Goal: Transaction & Acquisition: Purchase product/service

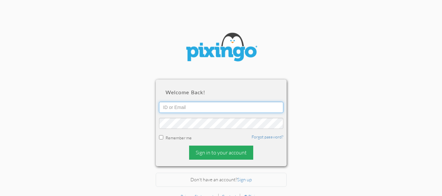
type input "[EMAIL_ADDRESS][DOMAIN_NAME]"
click at [224, 152] on div "Sign in to your account" at bounding box center [221, 153] width 64 height 14
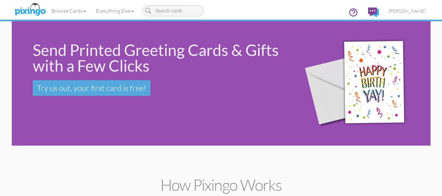
click at [92, 127] on div "Send Printed Greeting Cards & Gifts with a Few Clicks Try us out, your first ca…" at bounding box center [221, 83] width 419 height 124
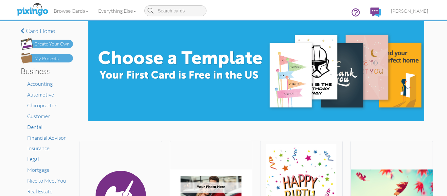
click at [44, 59] on div "My Projects" at bounding box center [46, 58] width 24 height 7
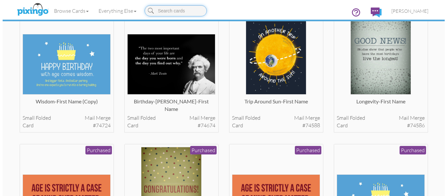
scroll to position [202, 0]
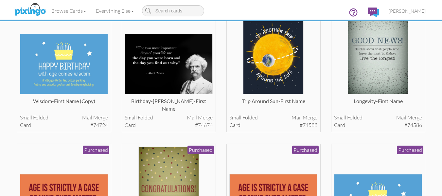
click at [177, 112] on div "Birthday-[PERSON_NAME]-First Name small folded Mail merge card #74674 Purchased" at bounding box center [169, 67] width 94 height 129
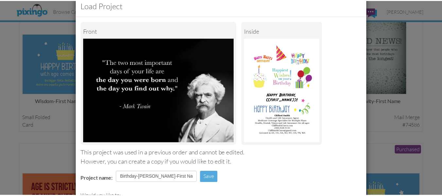
scroll to position [110, 0]
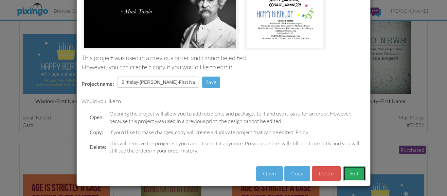
click at [352, 176] on button "Exit" at bounding box center [354, 173] width 22 height 15
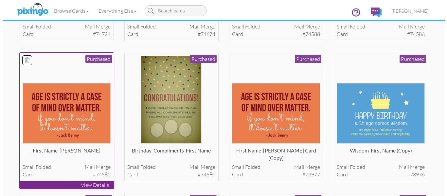
scroll to position [293, 0]
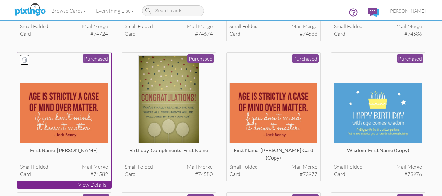
click at [59, 109] on img at bounding box center [64, 113] width 88 height 61
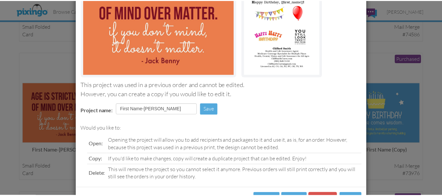
scroll to position [110, 0]
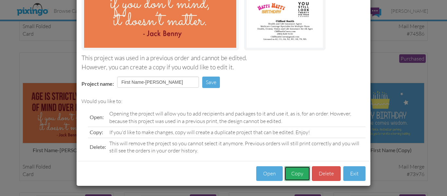
click at [291, 172] on button "Copy" at bounding box center [297, 173] width 26 height 15
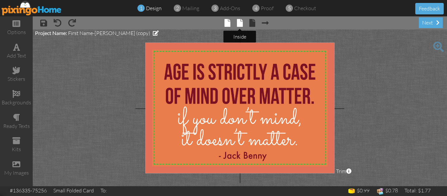
click at [240, 22] on span at bounding box center [240, 23] width 6 height 8
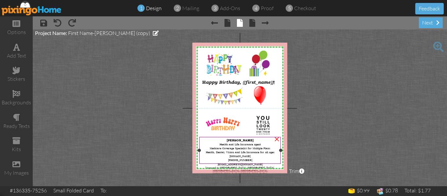
click at [260, 157] on div "Medicare Coverage Specialist for Multiple Plans Health, Dental, Vision and Life…" at bounding box center [239, 162] width 79 height 32
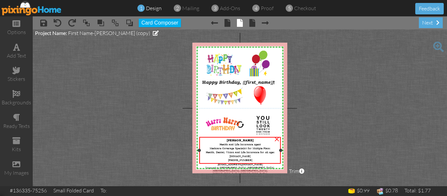
click at [260, 157] on div "Medicare Coverage Specialist for Multiple Plans Health, Dental, Vision and Life…" at bounding box center [239, 162] width 79 height 32
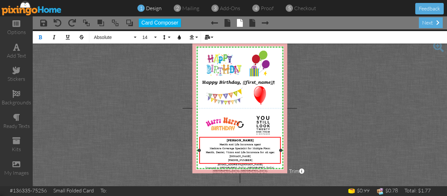
click at [263, 159] on div "Medicare Coverage Specialist for Multiple Plans Health, Dental, Vision and Life…" at bounding box center [239, 162] width 79 height 32
click at [263, 166] on span "Licensed in [GEOGRAPHIC_DATA], [GEOGRAPHIC_DATA], [GEOGRAPHIC_DATA], [GEOGRAPHI…" at bounding box center [240, 172] width 69 height 12
click at [196, 9] on span "mailing" at bounding box center [190, 8] width 17 height 7
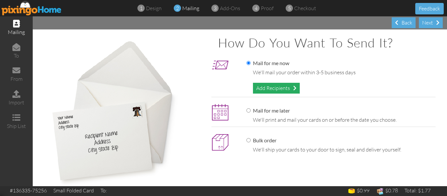
click at [270, 84] on div "Add Recipients" at bounding box center [276, 88] width 47 height 11
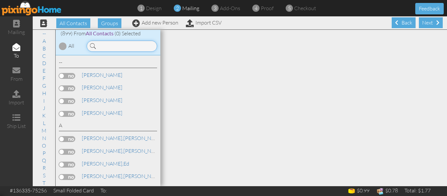
click at [117, 48] on input at bounding box center [122, 46] width 70 height 11
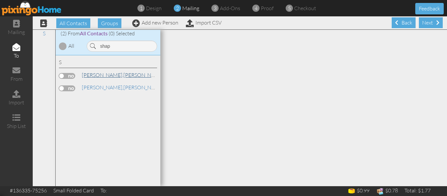
click at [104, 78] on link "[PERSON_NAME]" at bounding box center [122, 75] width 83 height 8
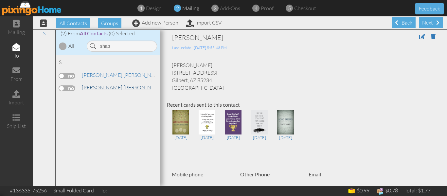
click at [99, 87] on span "[PERSON_NAME]," at bounding box center [103, 87] width 42 height 7
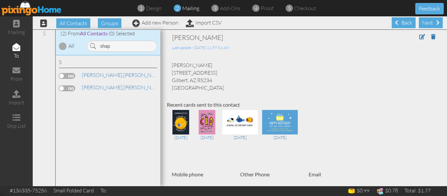
click at [63, 87] on label at bounding box center [67, 88] width 16 height 6
click at [0, 0] on input "checkbox" at bounding box center [0, 0] width 0 height 0
click at [123, 42] on input "shap" at bounding box center [122, 46] width 70 height 11
type input "s"
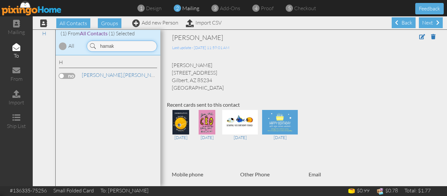
type input "hamak"
click at [62, 76] on label at bounding box center [67, 76] width 16 height 6
click at [0, 0] on input "checkbox" at bounding box center [0, 0] width 0 height 0
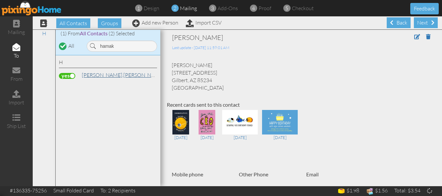
click at [106, 73] on link "[PERSON_NAME][GEOGRAPHIC_DATA]" at bounding box center [122, 75] width 83 height 8
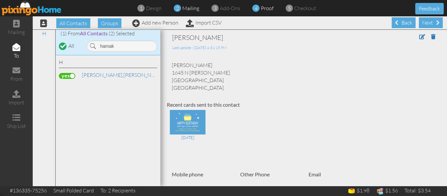
click at [262, 8] on span "proof" at bounding box center [267, 8] width 13 height 7
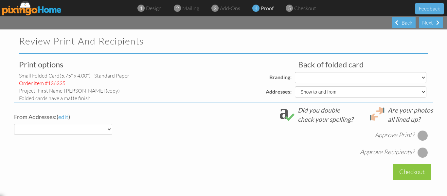
select select "object:6129"
select select "object:6126"
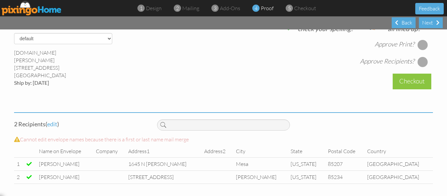
scroll to position [268, 0]
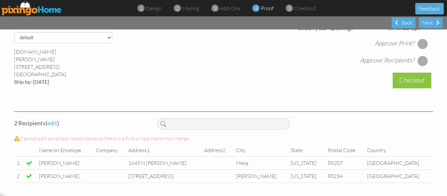
click at [422, 43] on div at bounding box center [423, 44] width 10 height 10
click at [420, 59] on div at bounding box center [423, 61] width 10 height 10
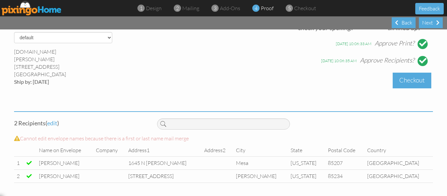
click at [412, 82] on div "Checkout" at bounding box center [412, 80] width 39 height 15
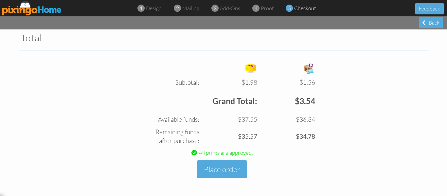
scroll to position [220, 0]
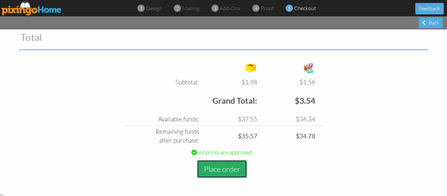
click at [218, 167] on button "Place order" at bounding box center [222, 169] width 50 height 18
